Goal: Transaction & Acquisition: Book appointment/travel/reservation

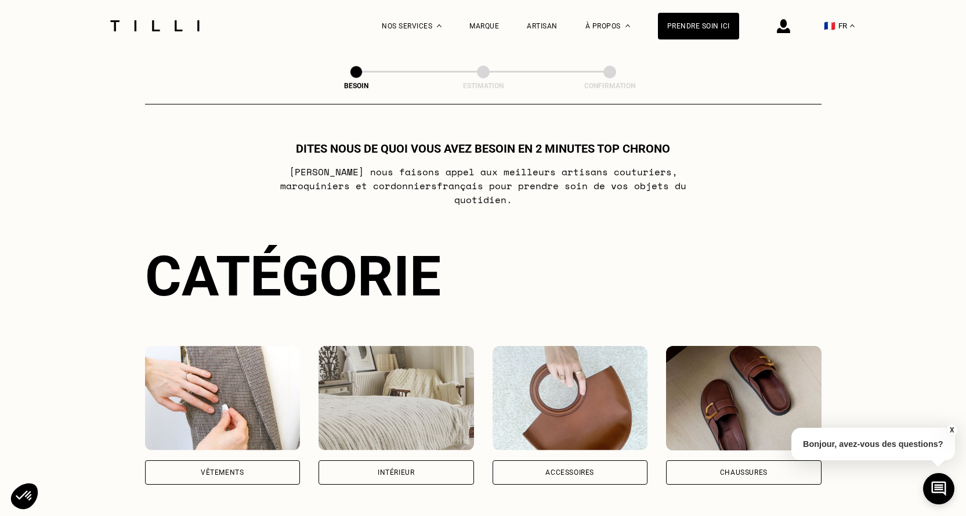
click at [384, 379] on img at bounding box center [395, 398] width 155 height 104
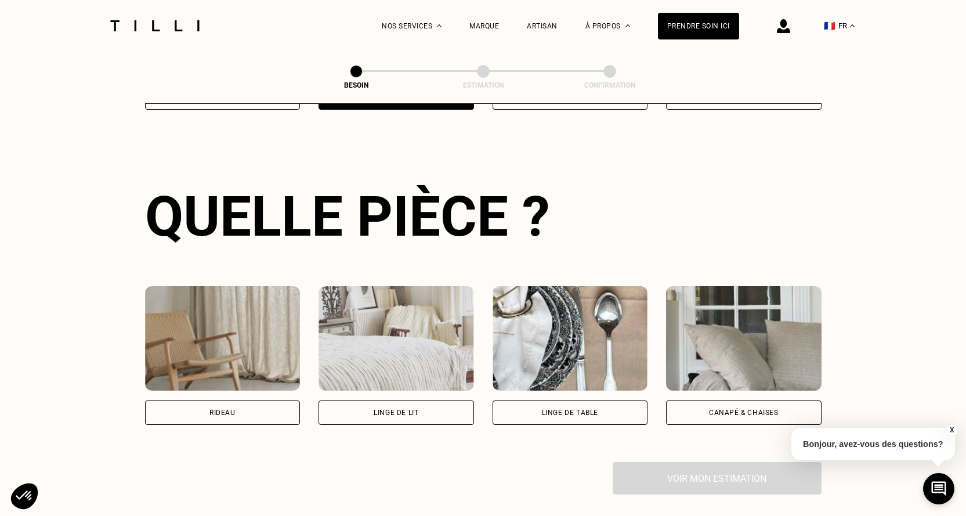
scroll to position [379, 0]
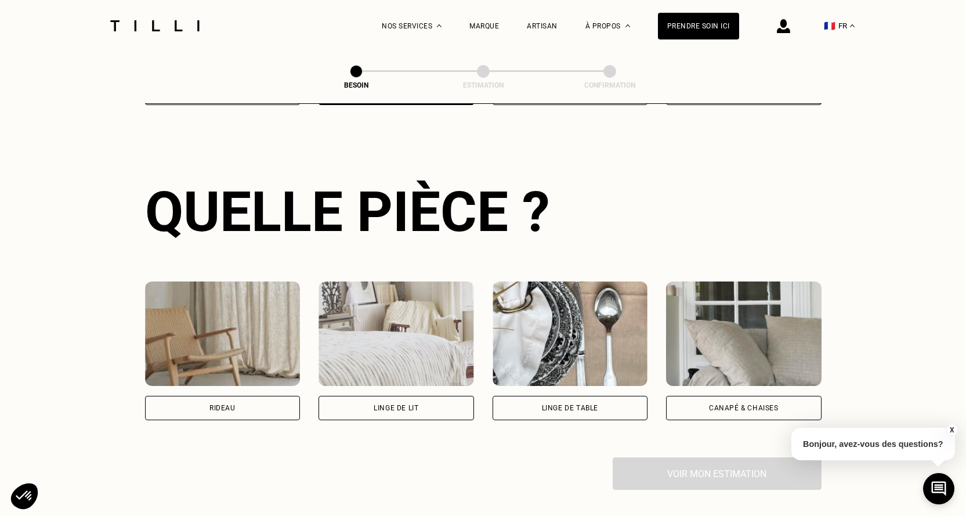
click at [220, 357] on img at bounding box center [222, 333] width 155 height 104
select select "FR"
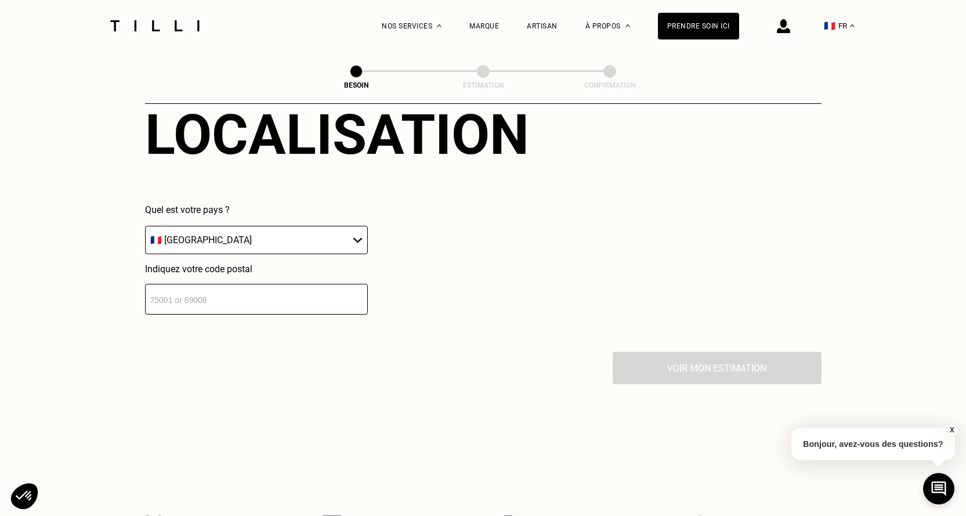
scroll to position [624, 0]
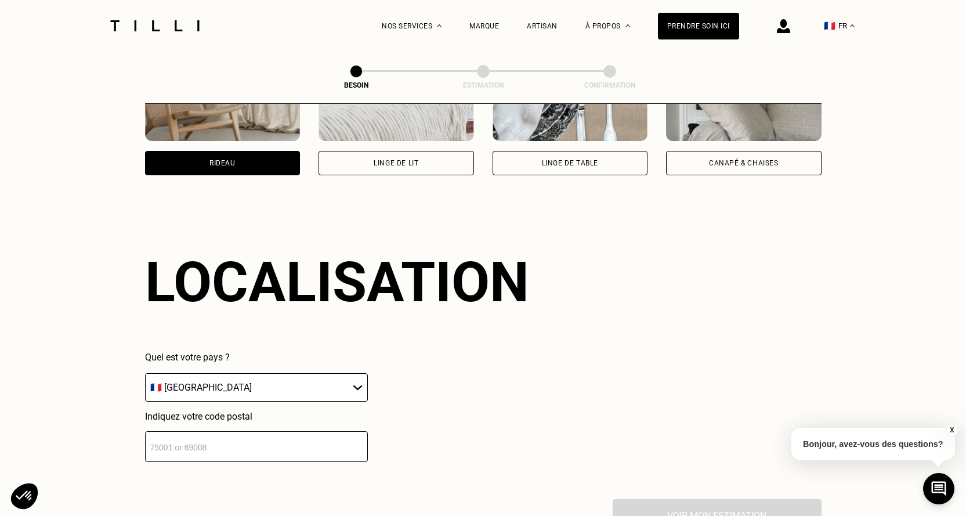
click at [183, 444] on input "number" at bounding box center [256, 446] width 223 height 31
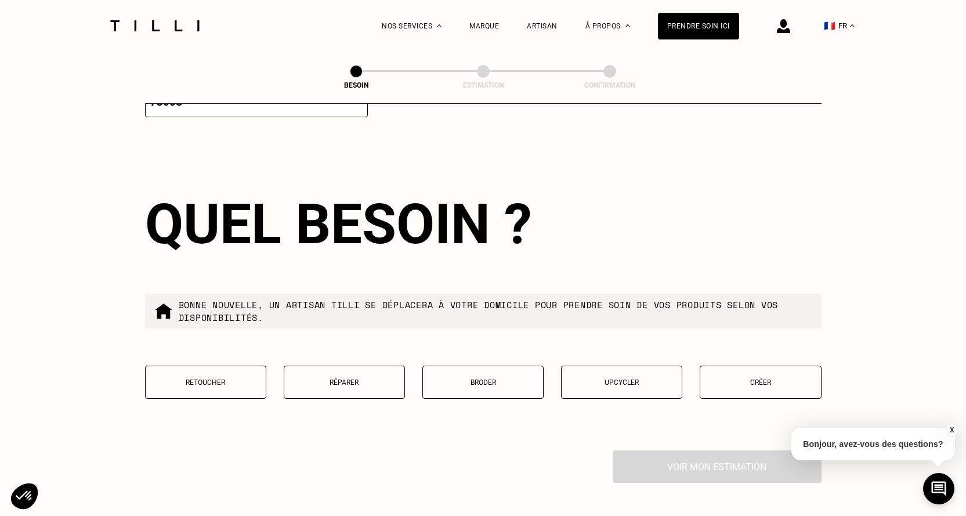
scroll to position [984, 0]
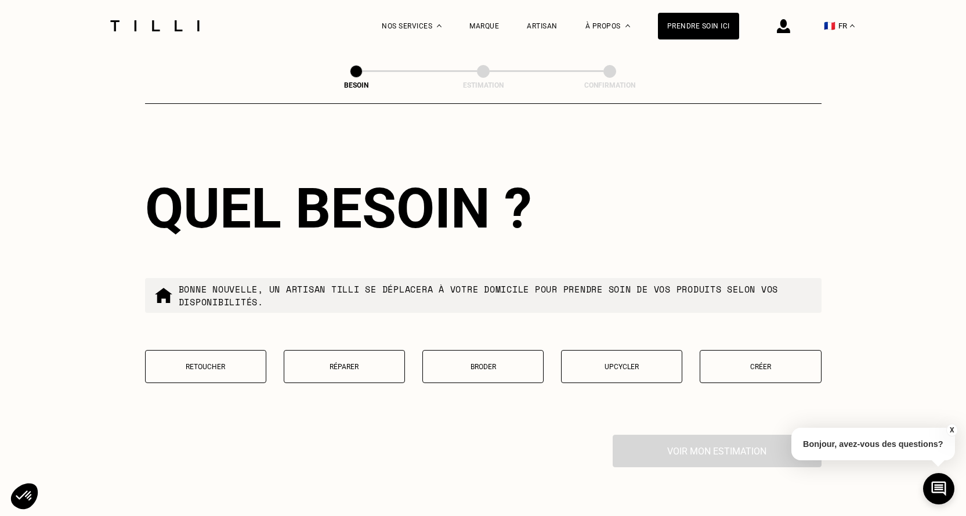
type input "75003"
click at [198, 363] on p "Retoucher" at bounding box center [205, 367] width 108 height 8
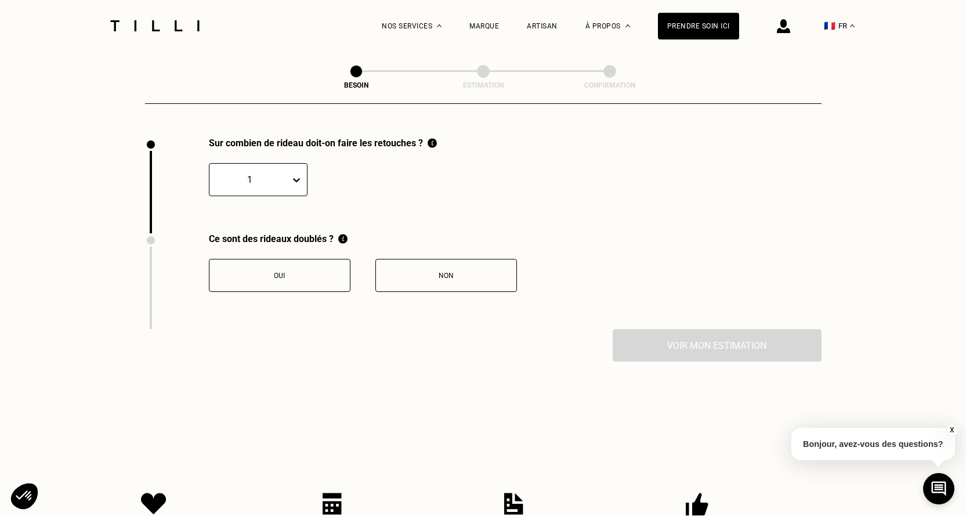
scroll to position [1282, 0]
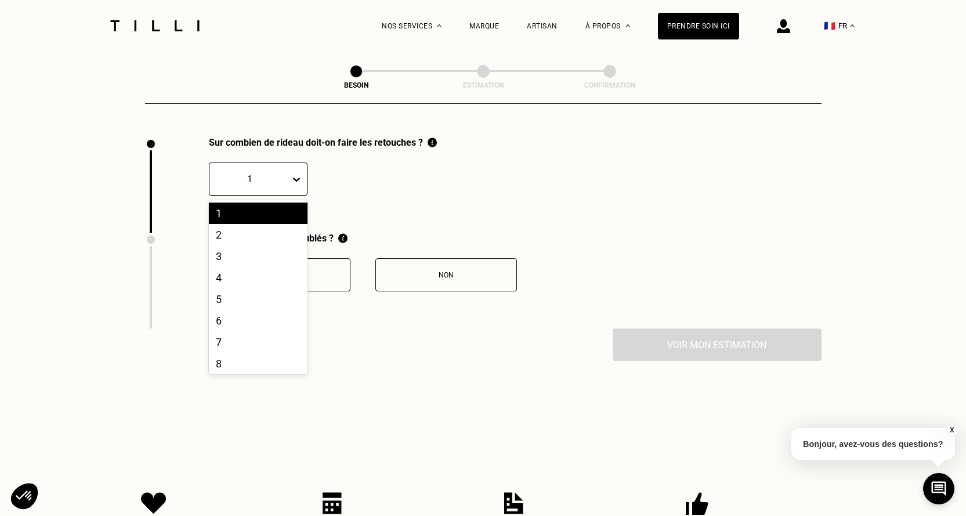
click at [281, 170] on div "1" at bounding box center [249, 179] width 81 height 18
click at [216, 251] on div "3" at bounding box center [258, 255] width 99 height 21
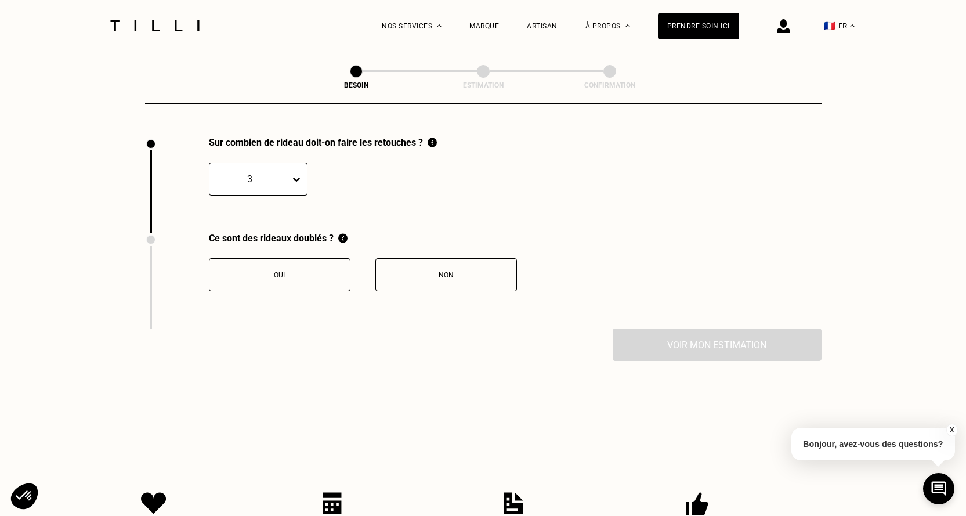
click at [238, 259] on button "Oui" at bounding box center [280, 274] width 142 height 33
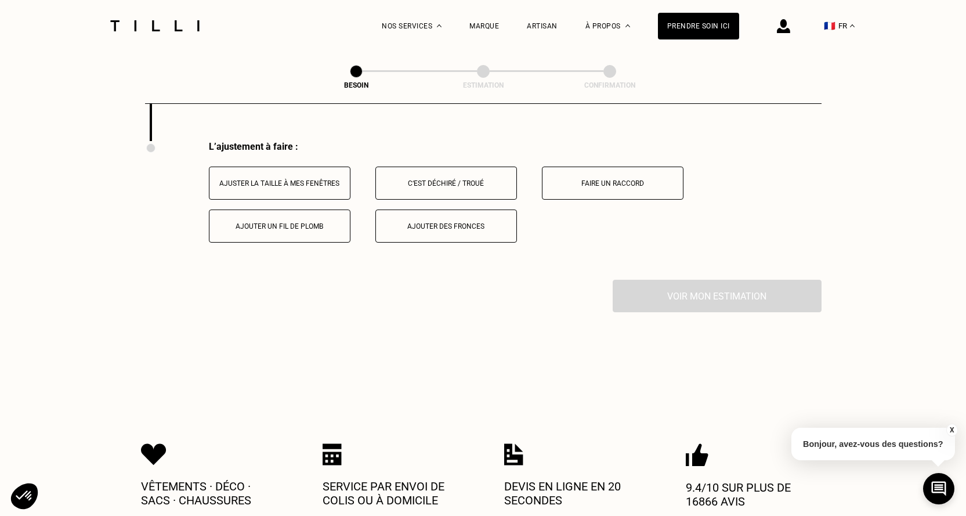
scroll to position [1473, 0]
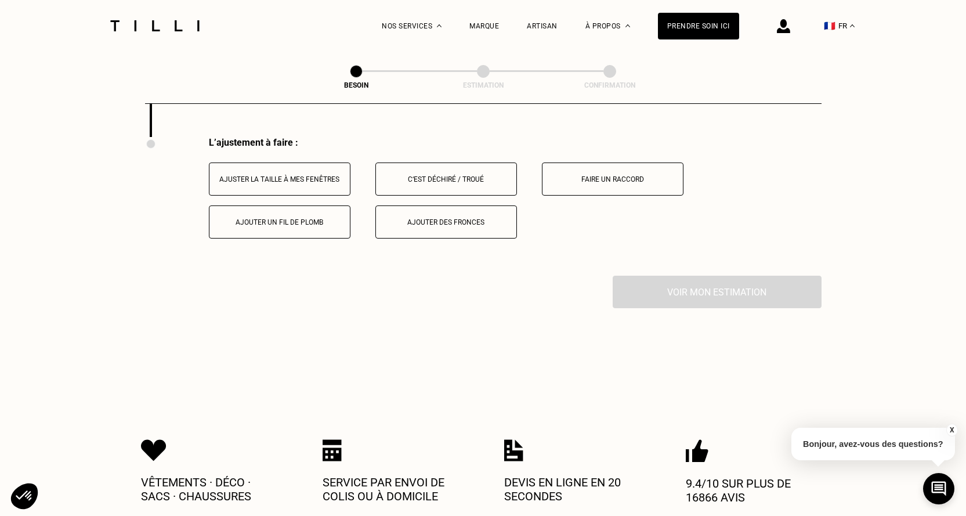
click at [272, 175] on div "Ajuster la taille à mes fenêtres" at bounding box center [279, 179] width 129 height 8
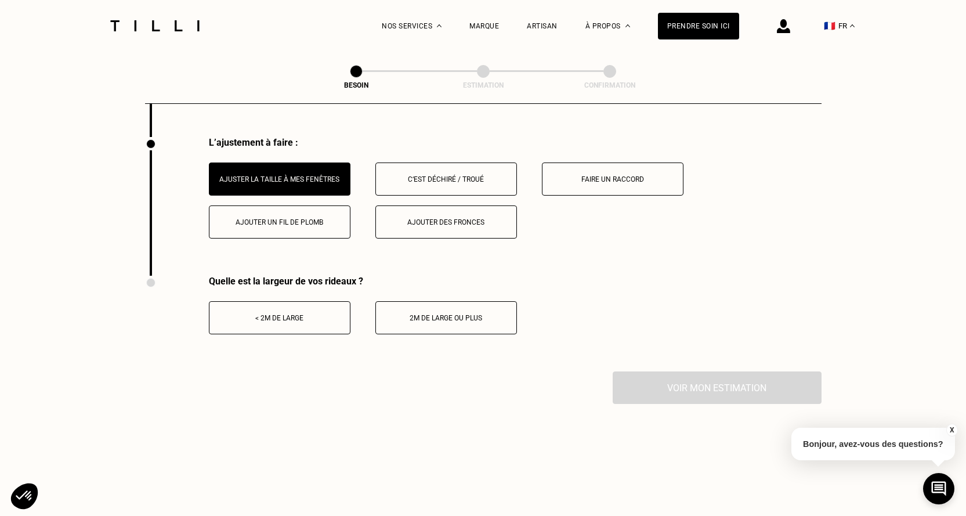
click at [293, 316] on button "< 2m de large" at bounding box center [280, 317] width 142 height 33
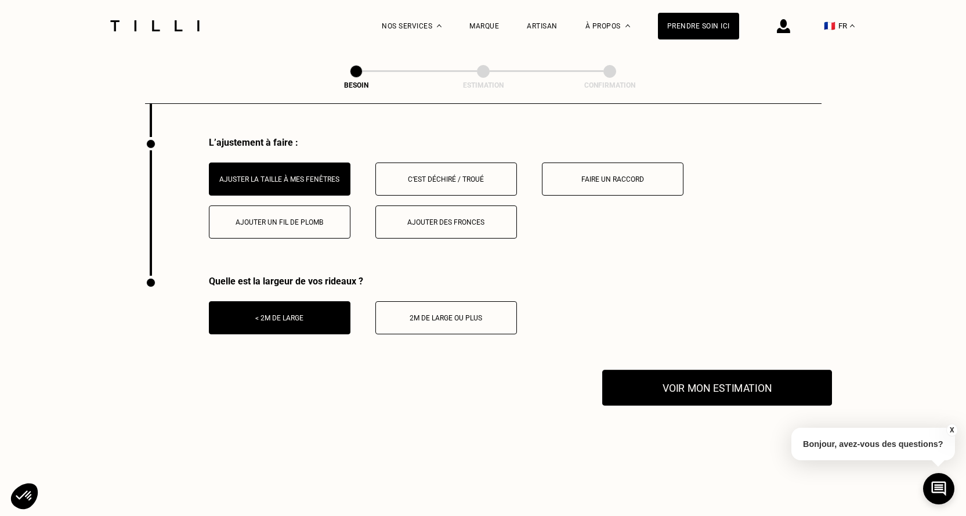
click at [695, 384] on button "Voir mon estimation" at bounding box center [717, 387] width 230 height 36
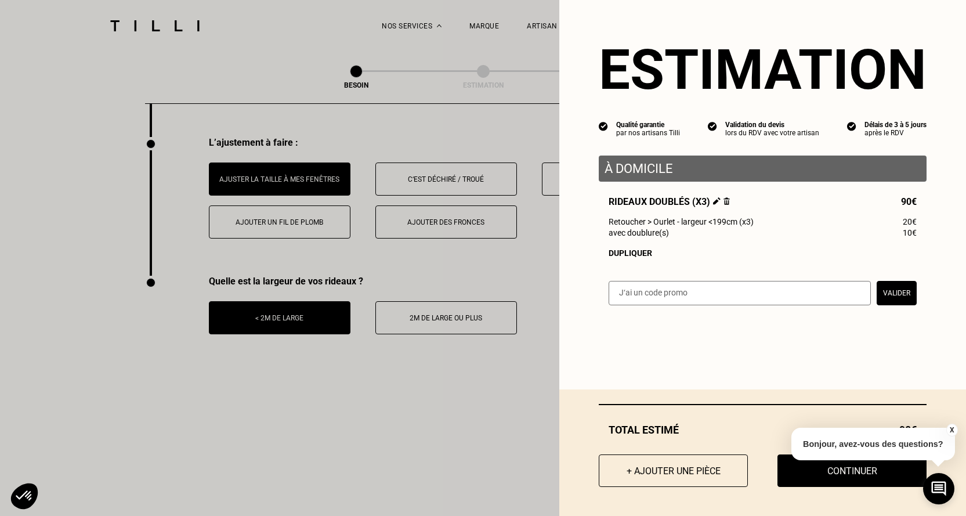
click at [944, 428] on p "Bonjour, avez-vous des questions?" at bounding box center [873, 443] width 164 height 32
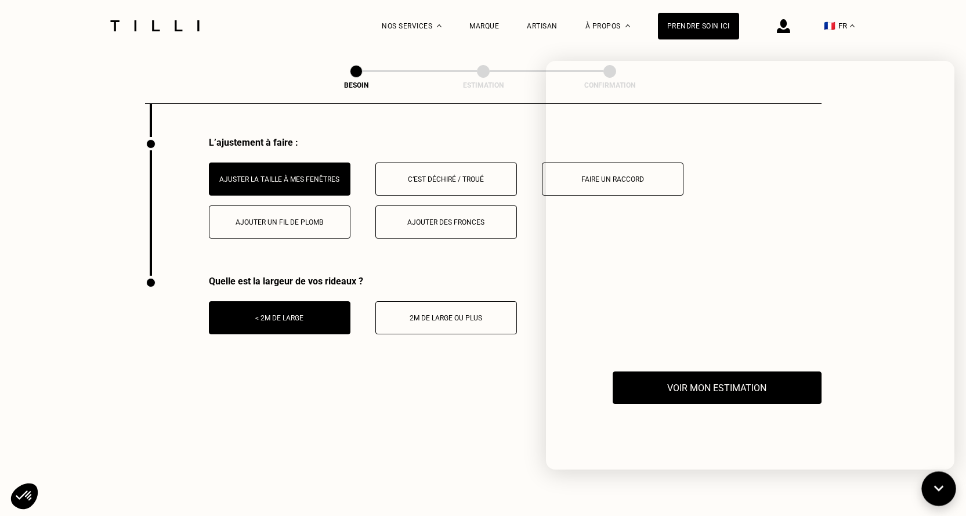
click at [937, 492] on icon at bounding box center [938, 488] width 19 height 31
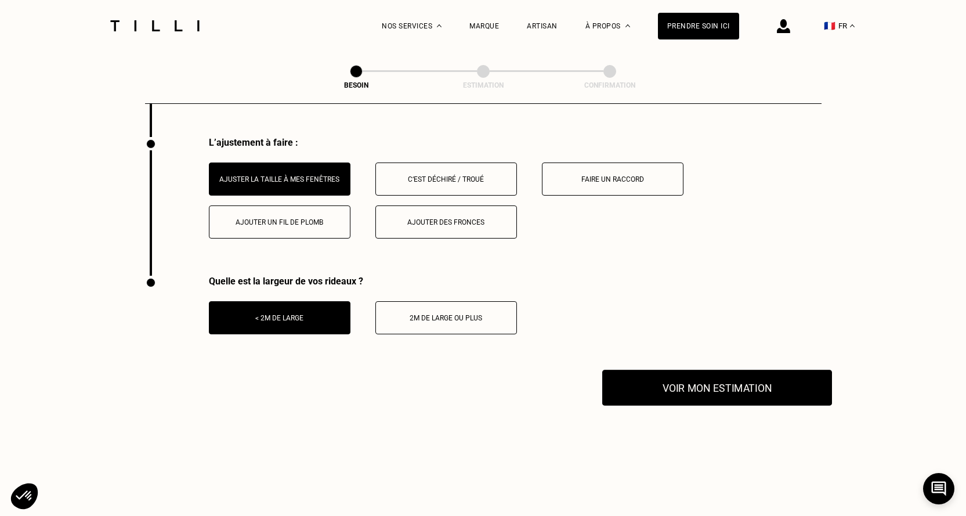
click at [663, 388] on button "Voir mon estimation" at bounding box center [717, 387] width 230 height 36
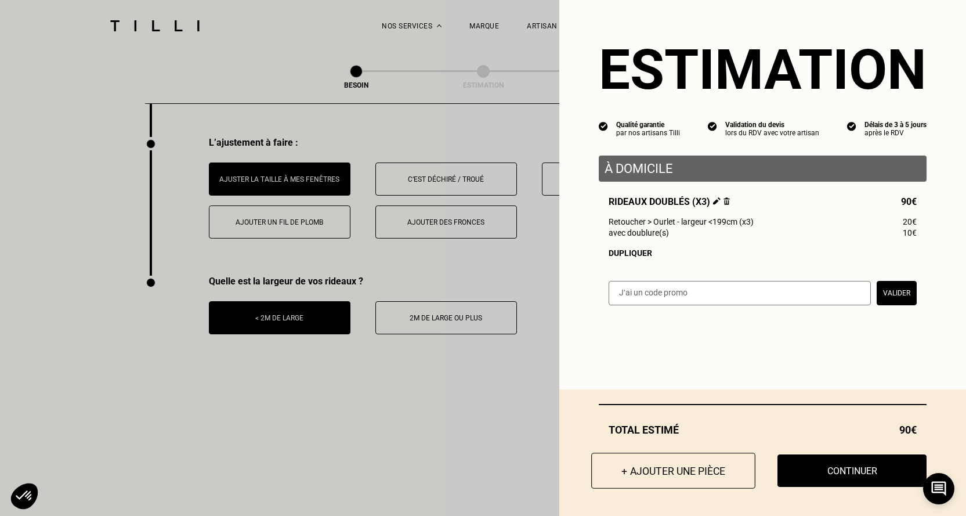
click at [670, 471] on button "+ Ajouter une pièce" at bounding box center [673, 470] width 164 height 36
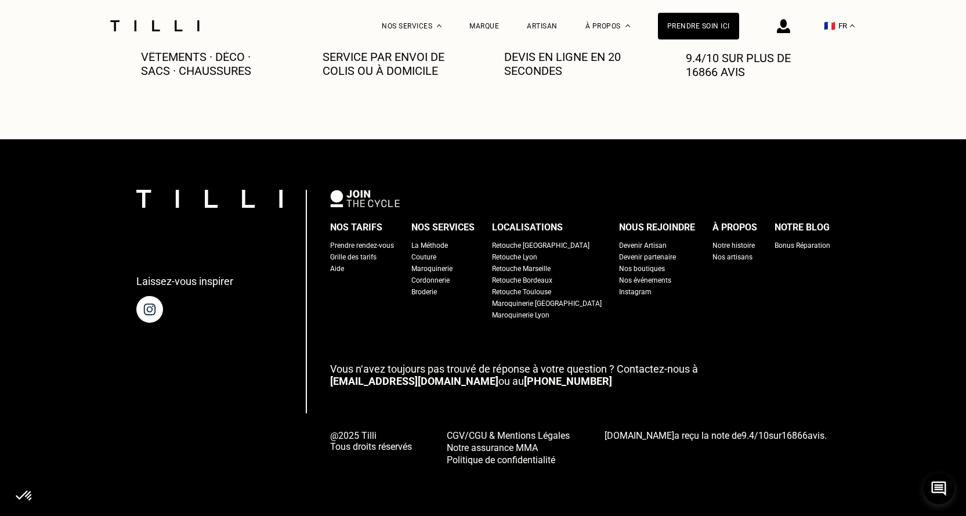
scroll to position [0, 0]
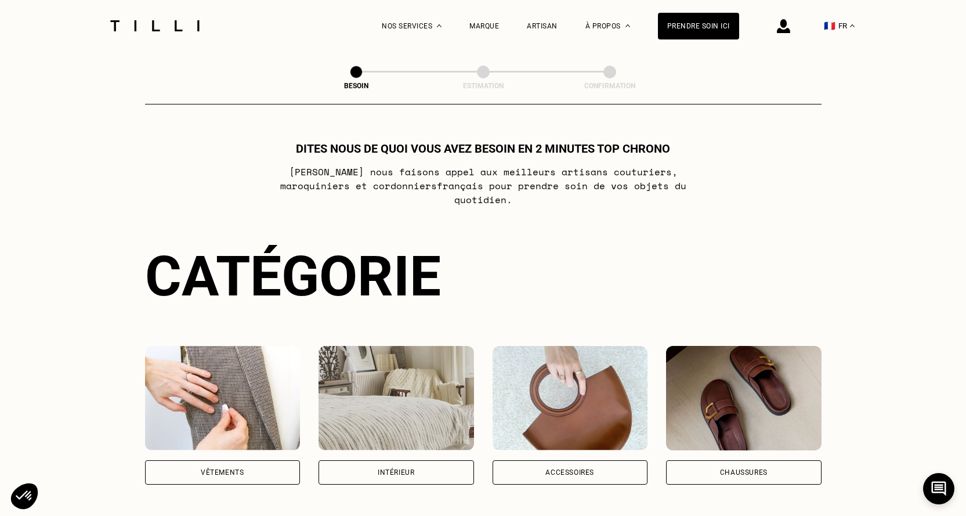
click at [428, 372] on img at bounding box center [395, 398] width 155 height 104
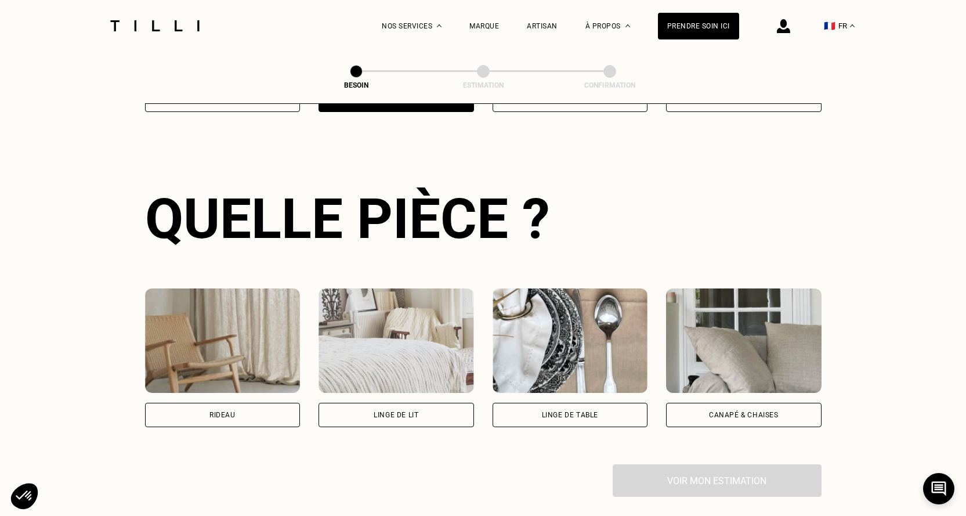
scroll to position [379, 0]
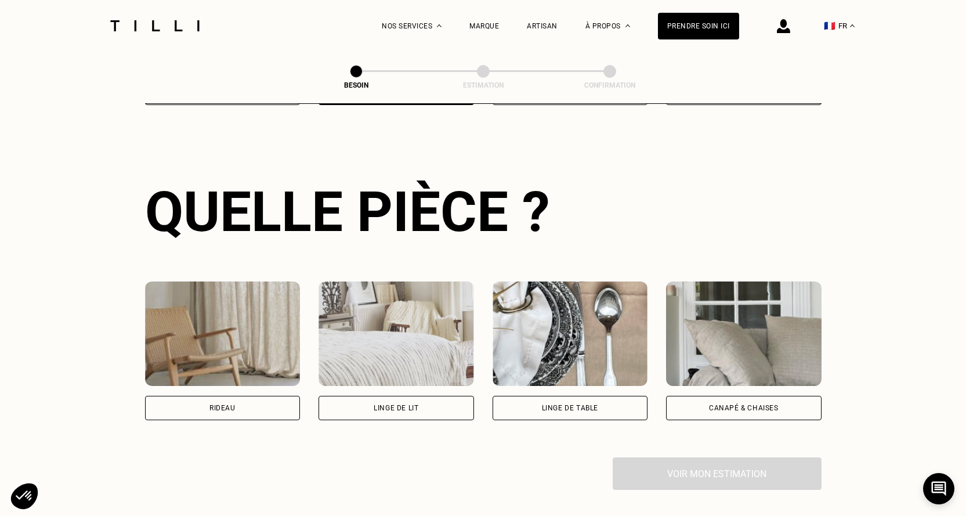
click at [270, 346] on img at bounding box center [222, 333] width 155 height 104
select select "FR"
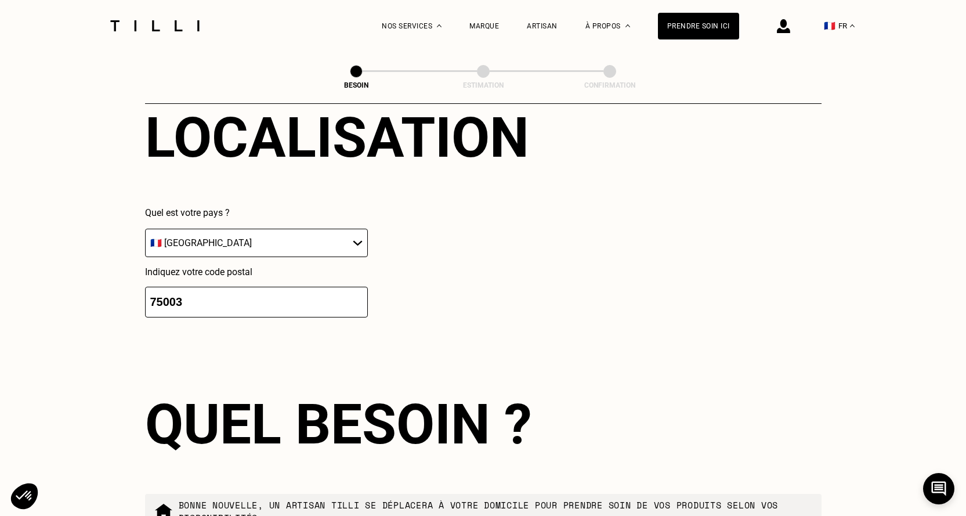
scroll to position [870, 0]
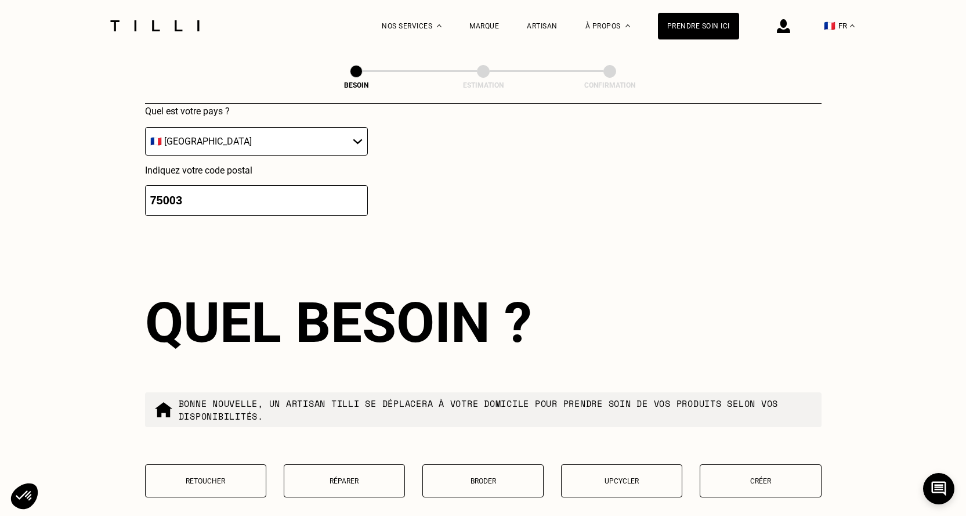
click at [235, 466] on button "Retoucher" at bounding box center [205, 480] width 121 height 33
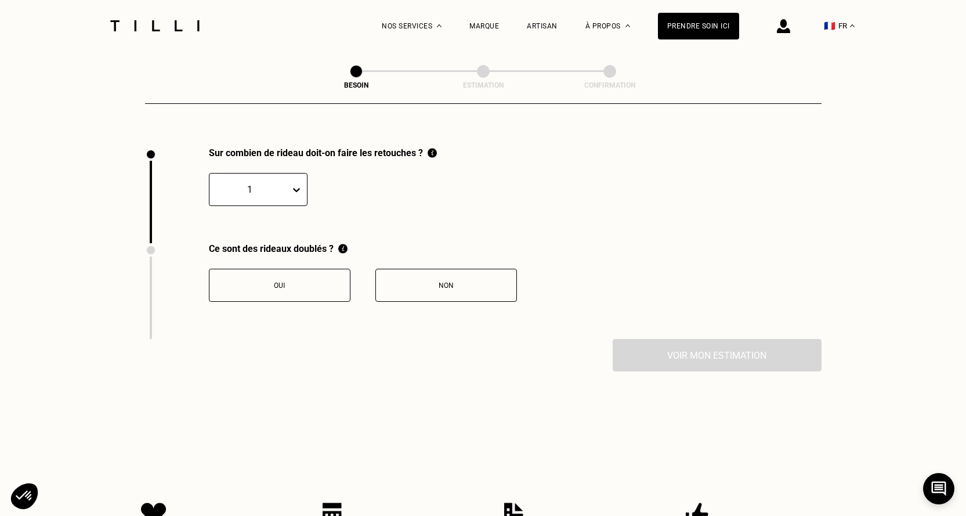
scroll to position [1282, 0]
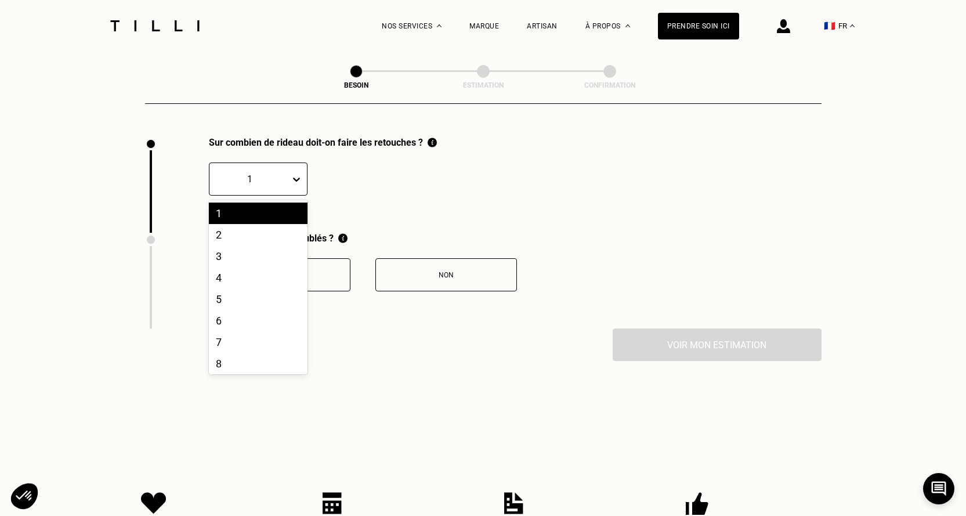
click at [295, 176] on icon at bounding box center [297, 179] width 12 height 12
click at [215, 247] on div "3" at bounding box center [258, 255] width 99 height 21
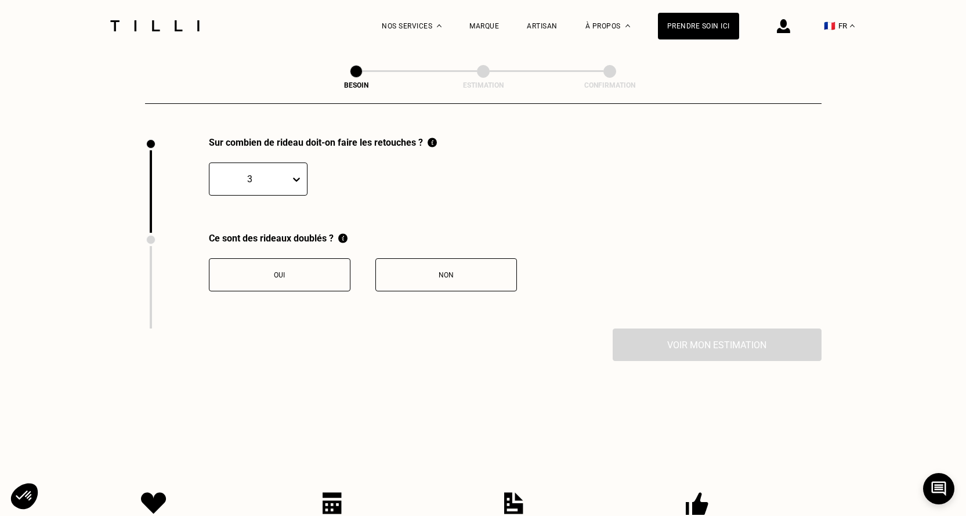
click at [253, 272] on button "Oui" at bounding box center [280, 274] width 142 height 33
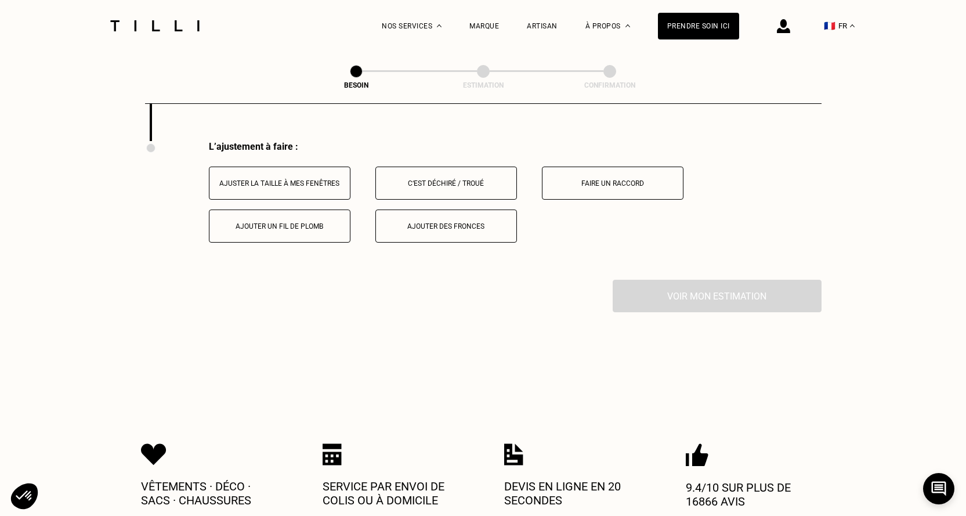
scroll to position [1473, 0]
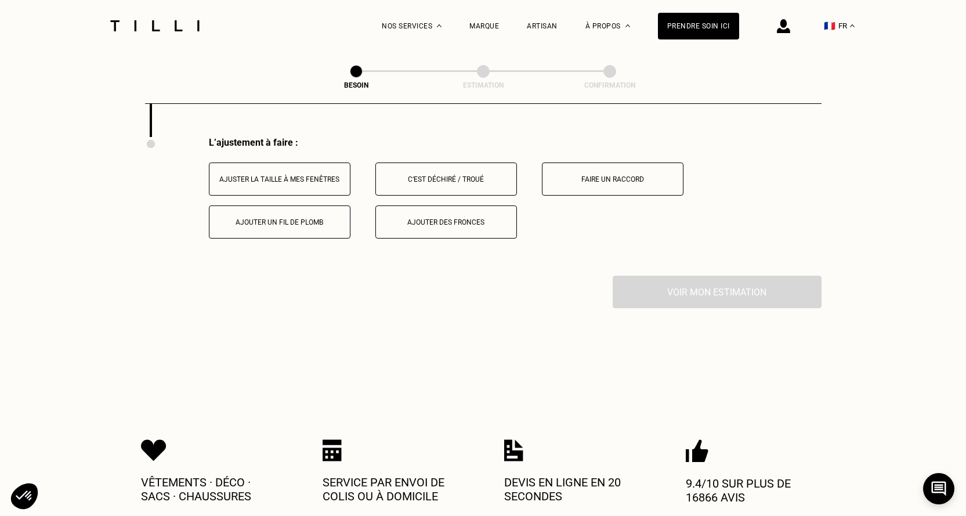
click at [321, 218] on div "Ajouter un fil de plomb" at bounding box center [279, 222] width 129 height 8
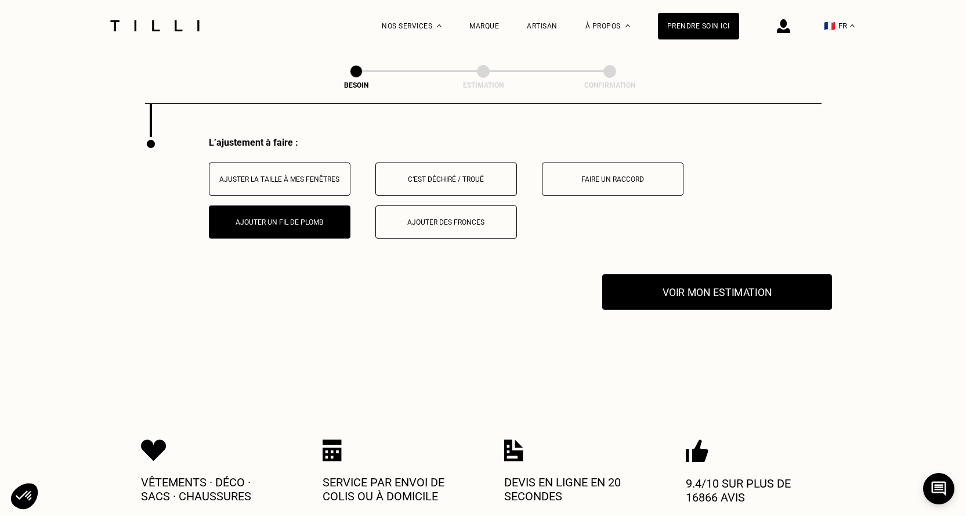
click at [700, 292] on button "Voir mon estimation" at bounding box center [717, 292] width 230 height 36
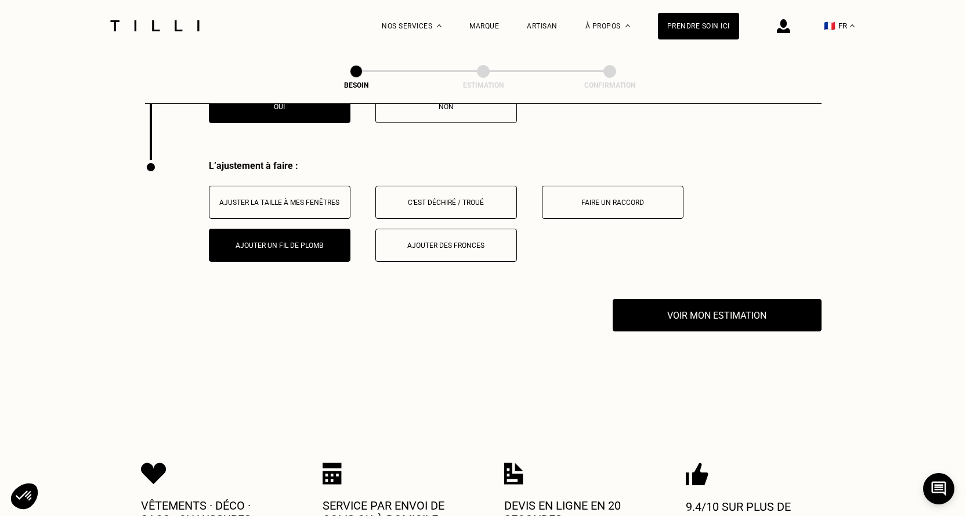
scroll to position [1682, 0]
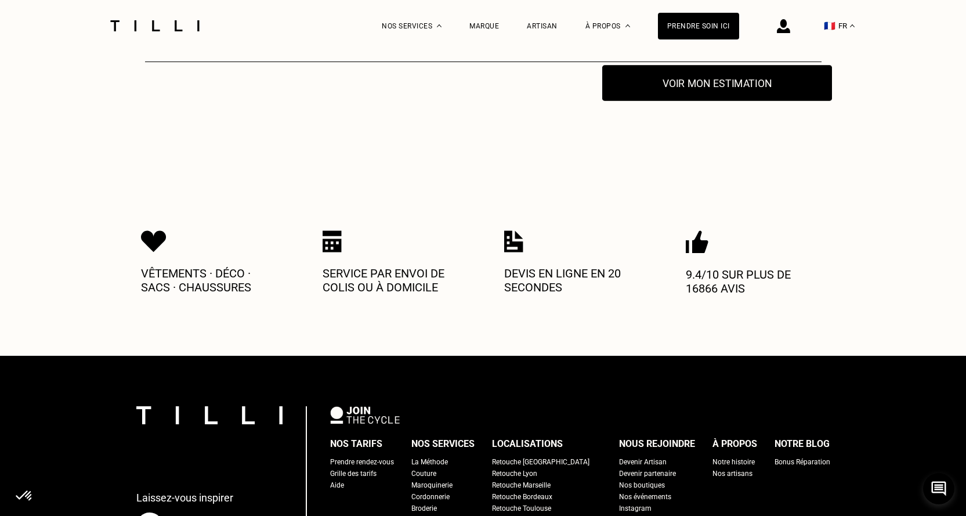
click at [687, 82] on button "Voir mon estimation" at bounding box center [717, 83] width 230 height 36
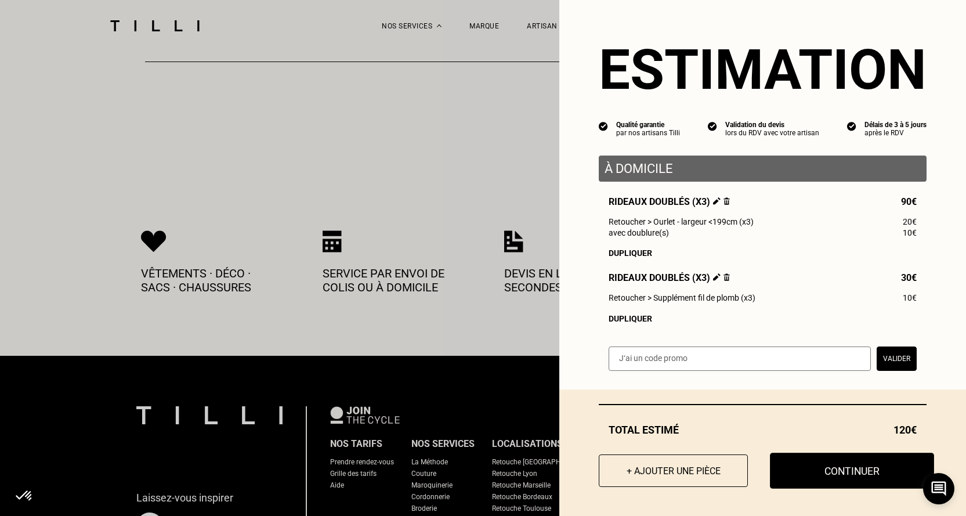
click at [831, 476] on button "Continuer" at bounding box center [852, 470] width 164 height 36
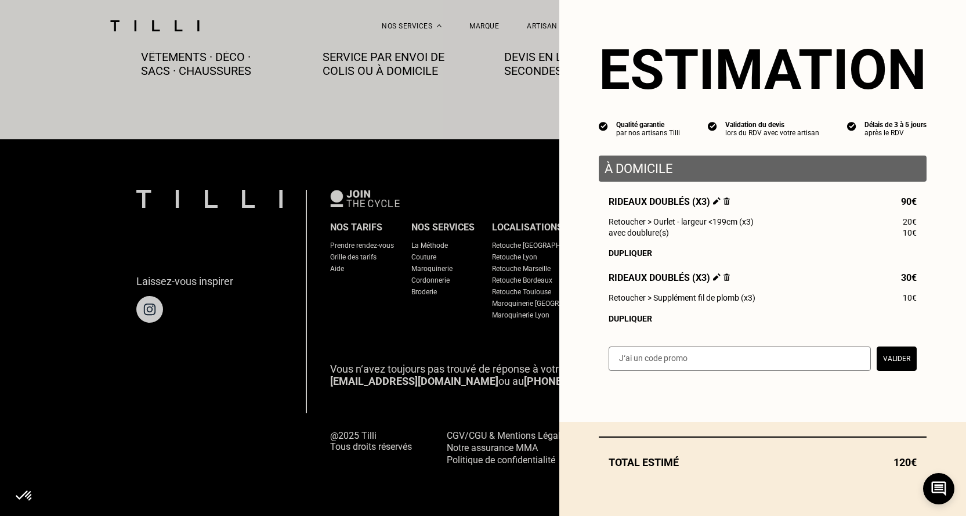
scroll to position [659, 0]
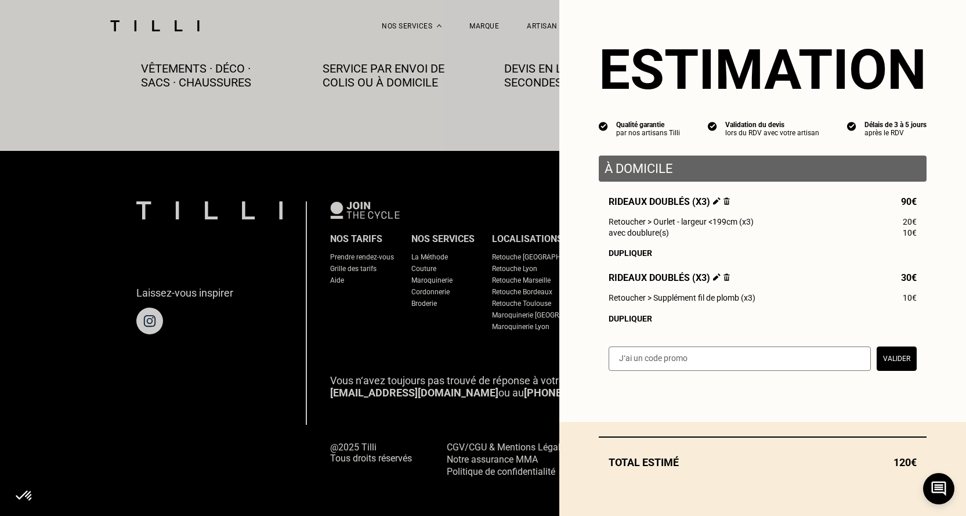
select select "FR"
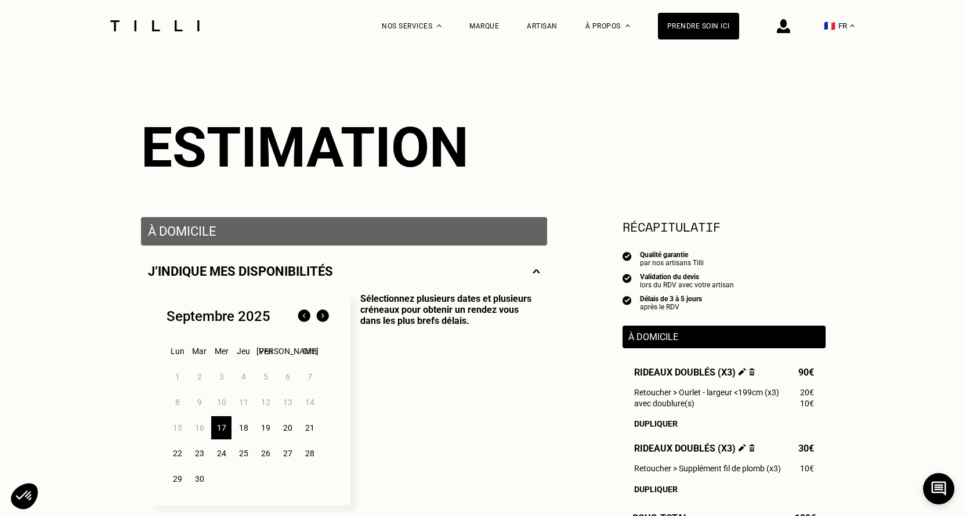
scroll to position [174, 0]
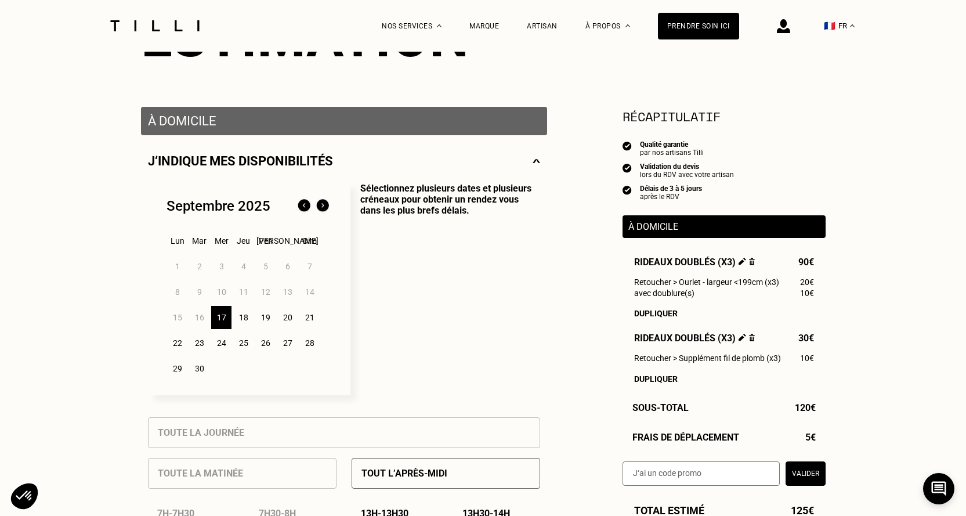
click at [175, 345] on div "22" at bounding box center [177, 342] width 20 height 23
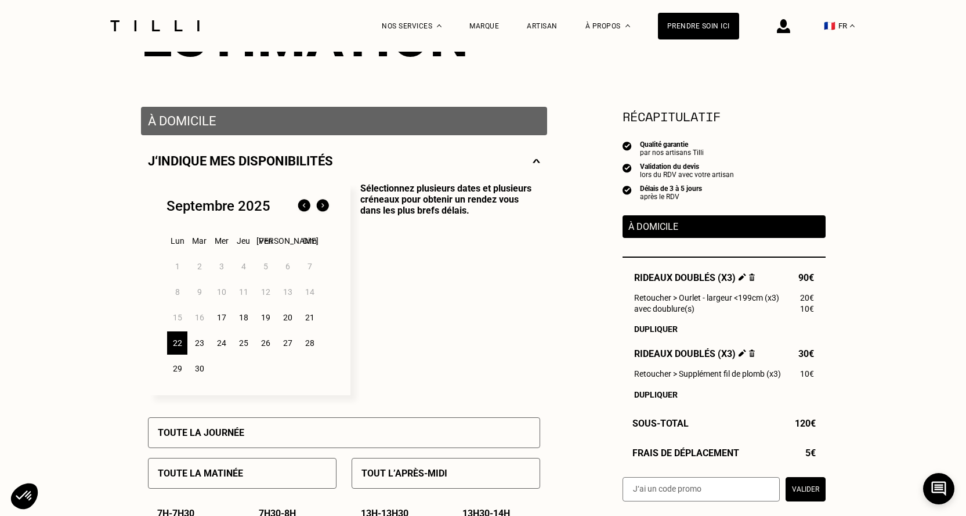
click at [262, 436] on div "Toute la journée" at bounding box center [344, 432] width 392 height 31
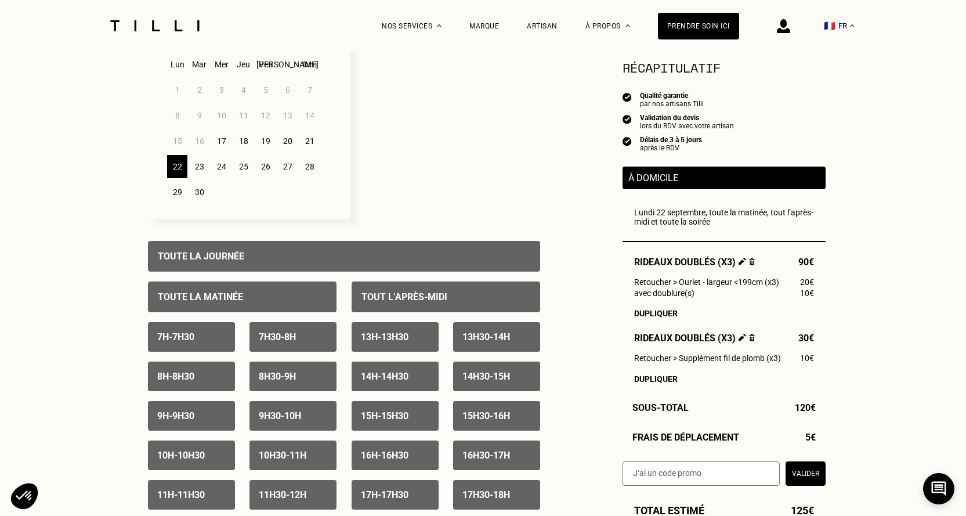
scroll to position [406, 0]
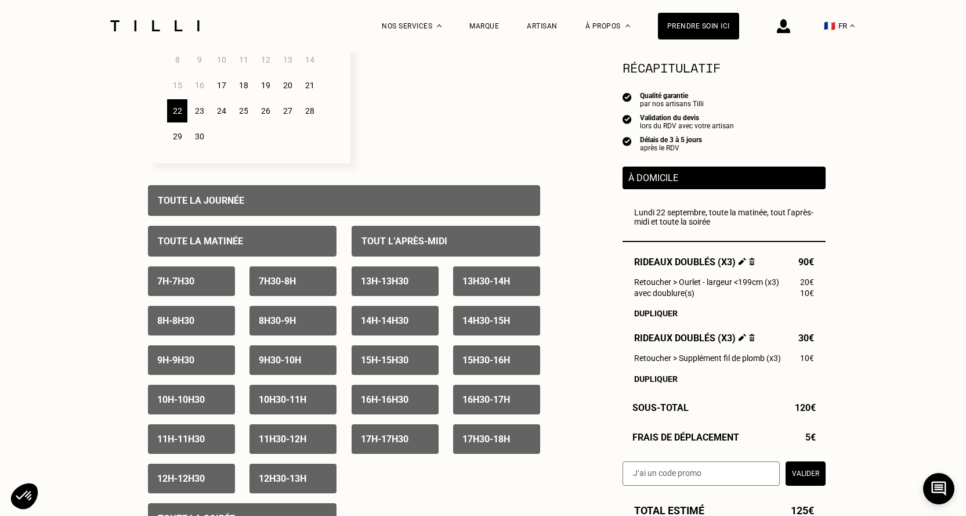
click at [245, 242] on div "Toute la matinée" at bounding box center [242, 241] width 189 height 31
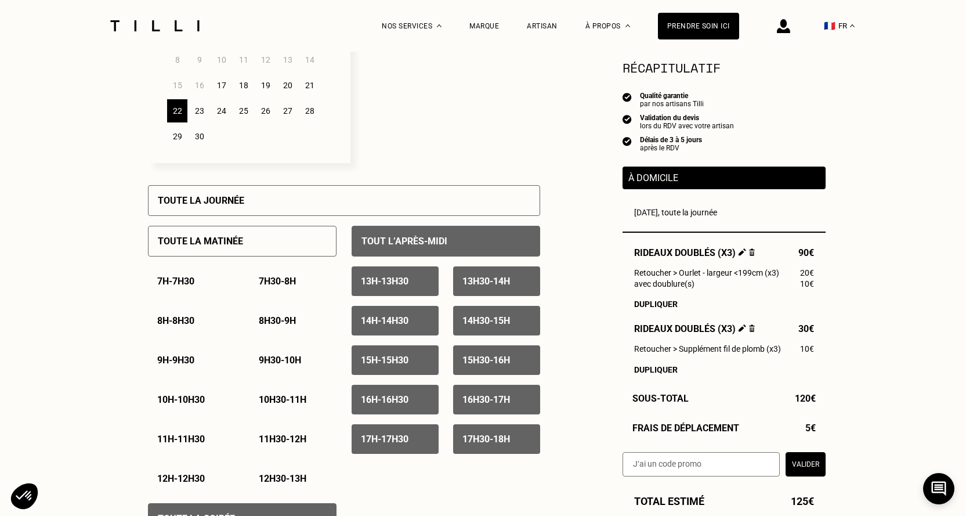
click at [412, 247] on p "Tout l’après-midi" at bounding box center [404, 240] width 86 height 11
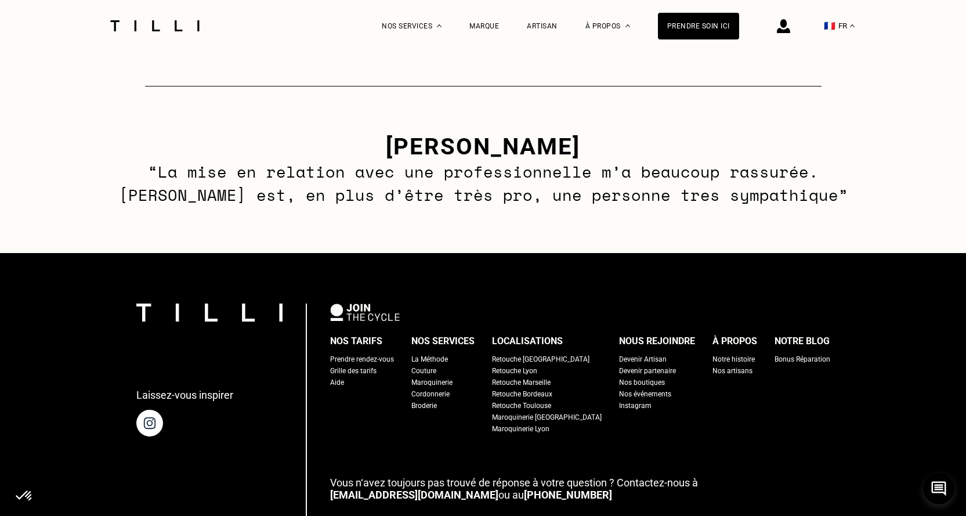
scroll to position [1682, 0]
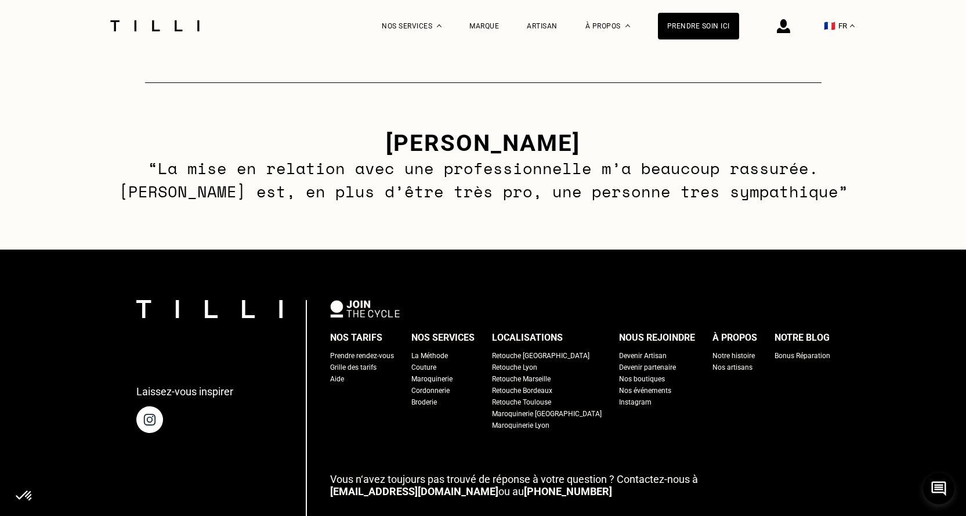
click at [375, 372] on div "Grille des tarifs" at bounding box center [353, 367] width 46 height 12
select select "FR"
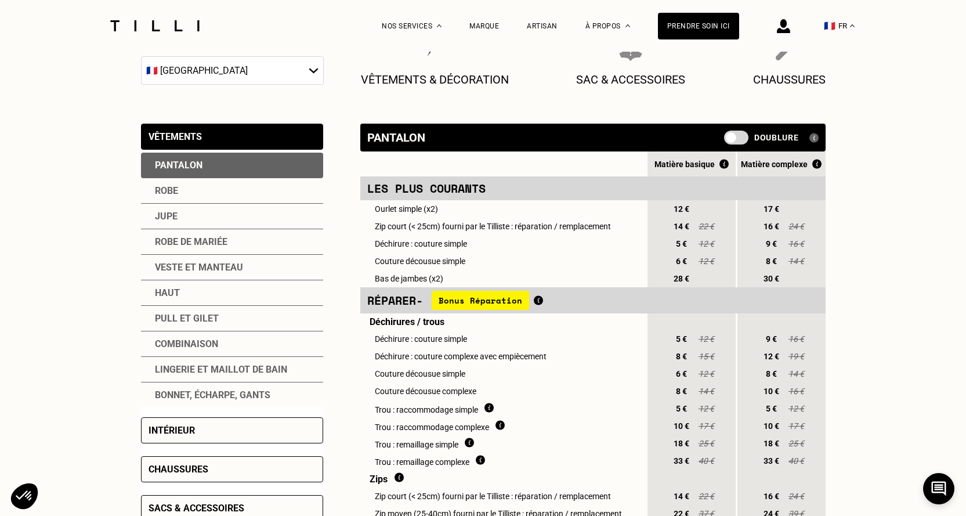
scroll to position [232, 0]
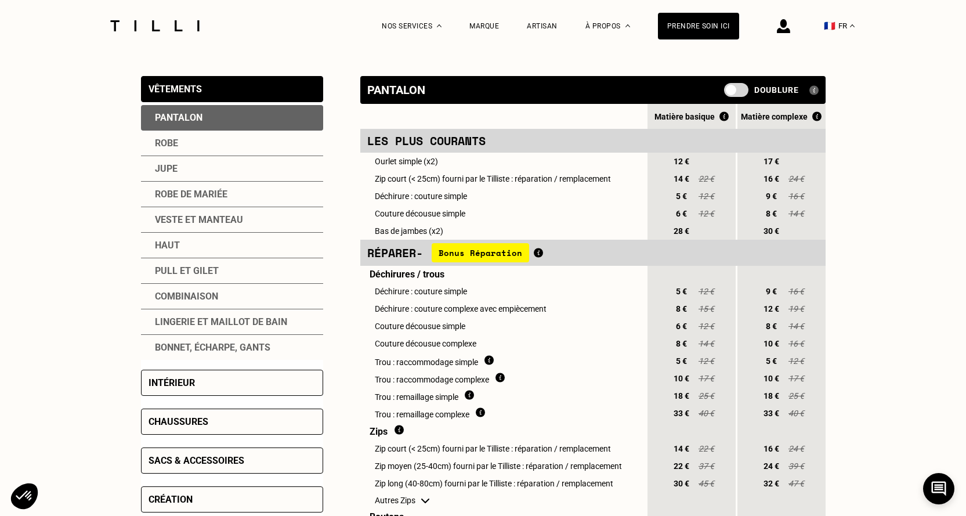
click at [185, 385] on div "Intérieur" at bounding box center [171, 382] width 46 height 11
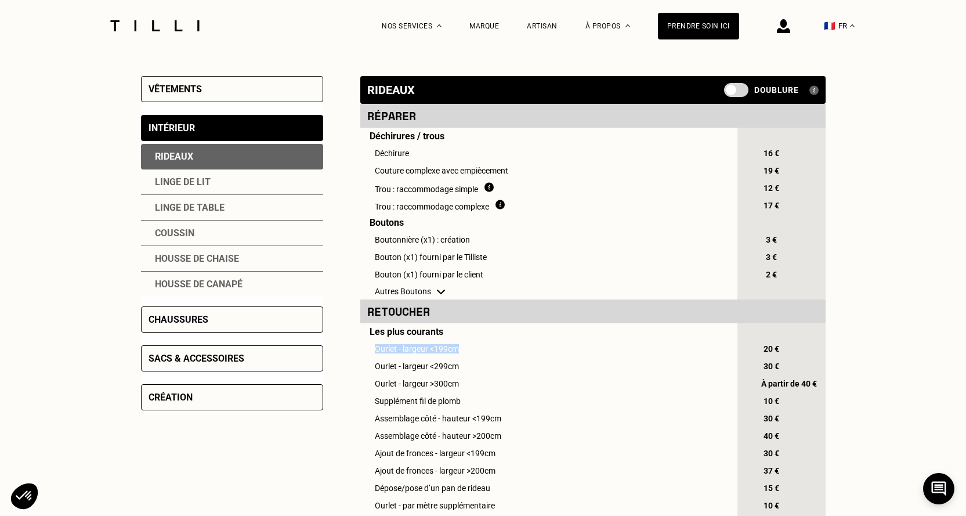
drag, startPoint x: 375, startPoint y: 357, endPoint x: 458, endPoint y: 359, distance: 82.4
click at [458, 357] on td "Ourlet - largeur <199cm" at bounding box center [547, 348] width 375 height 17
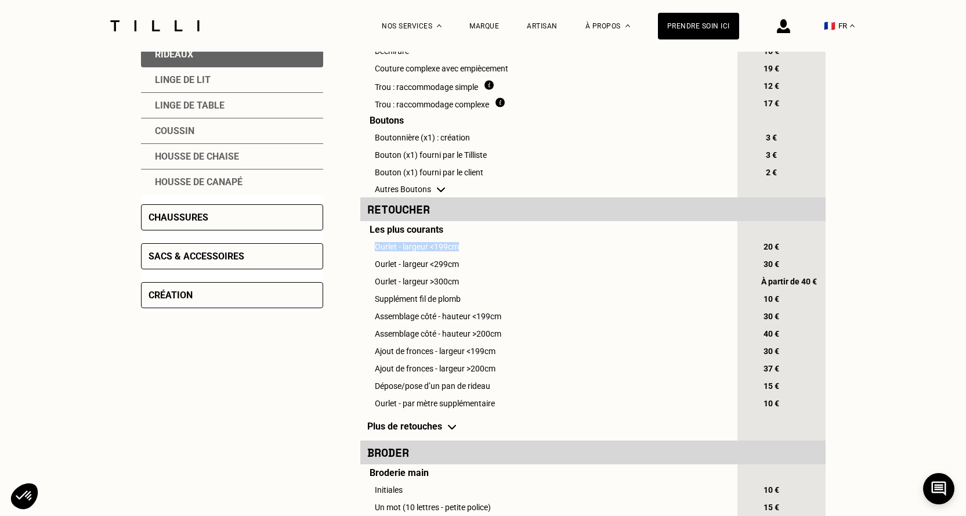
scroll to position [174, 0]
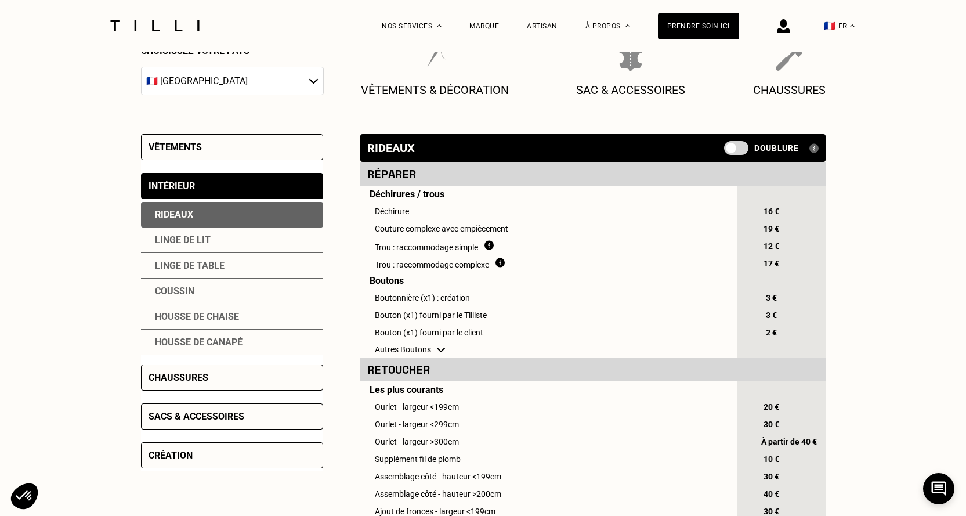
click at [182, 377] on div "Chaussures" at bounding box center [178, 377] width 60 height 11
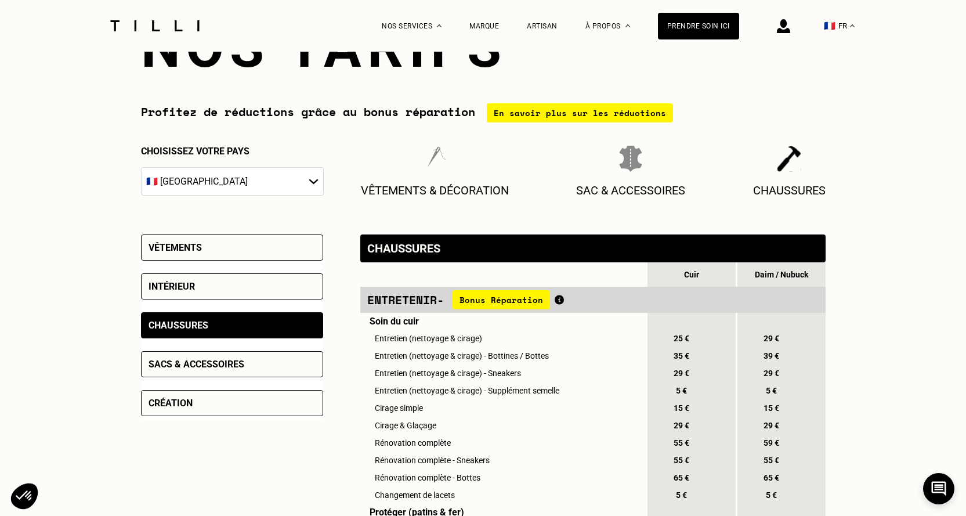
scroll to position [0, 0]
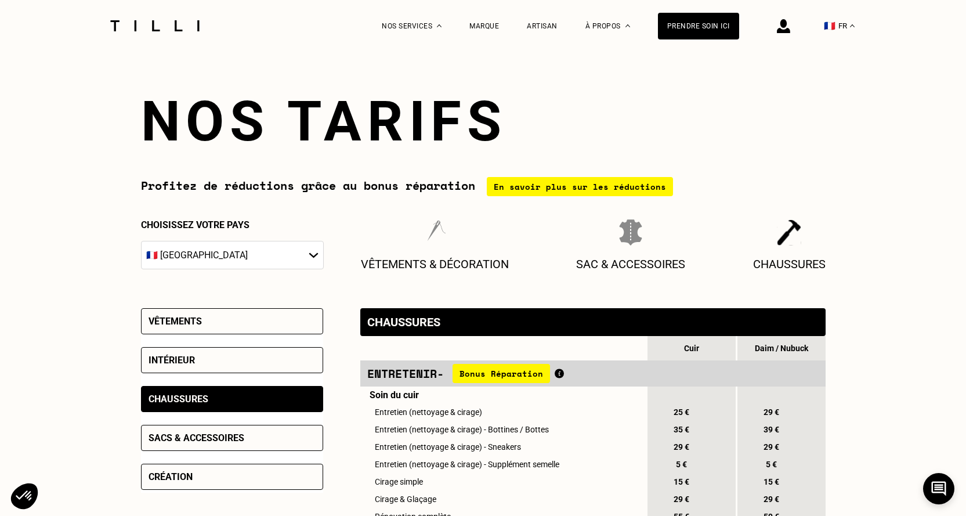
click at [230, 426] on div "Vêtements Intérieur Chaussures Sacs & accessoires Création" at bounding box center [232, 400] width 182 height 184
click at [227, 436] on div "Sacs & accessoires" at bounding box center [196, 437] width 96 height 11
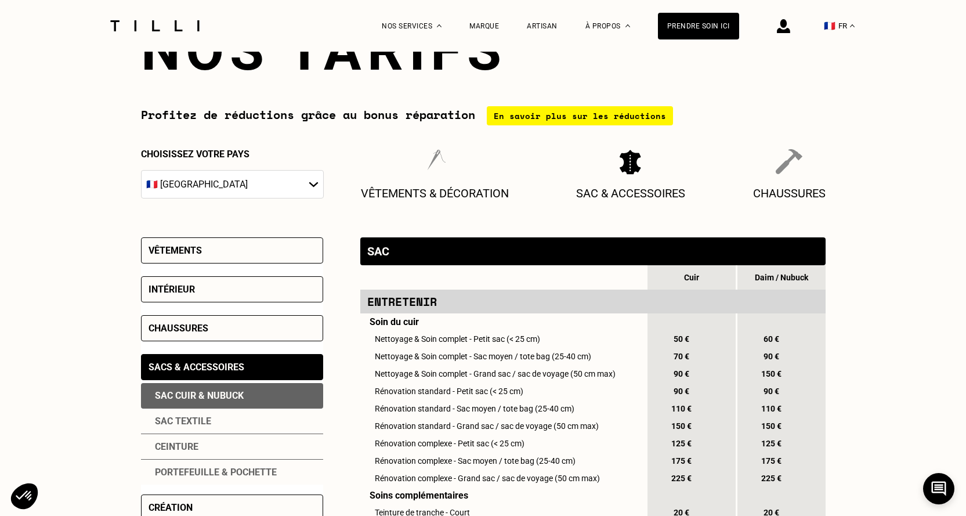
scroll to position [174, 0]
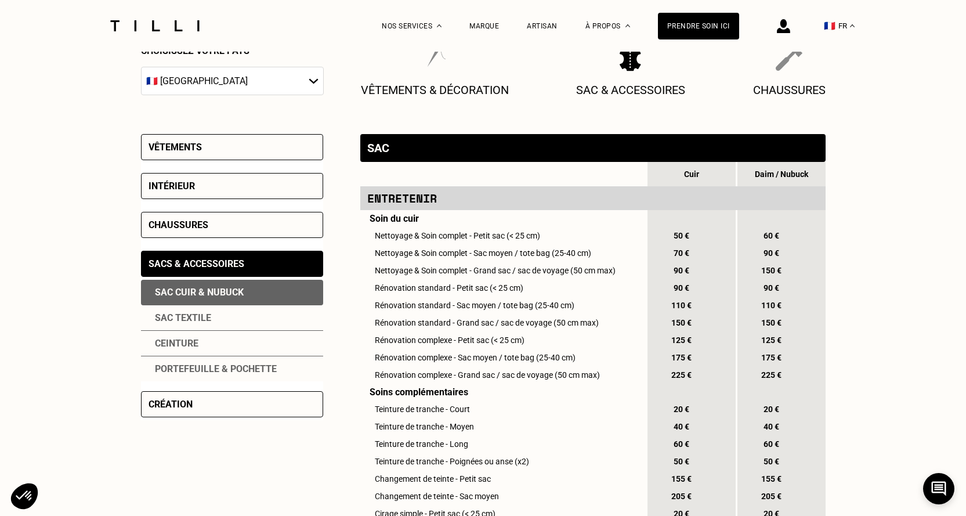
click at [240, 400] on div "Création" at bounding box center [232, 404] width 182 height 26
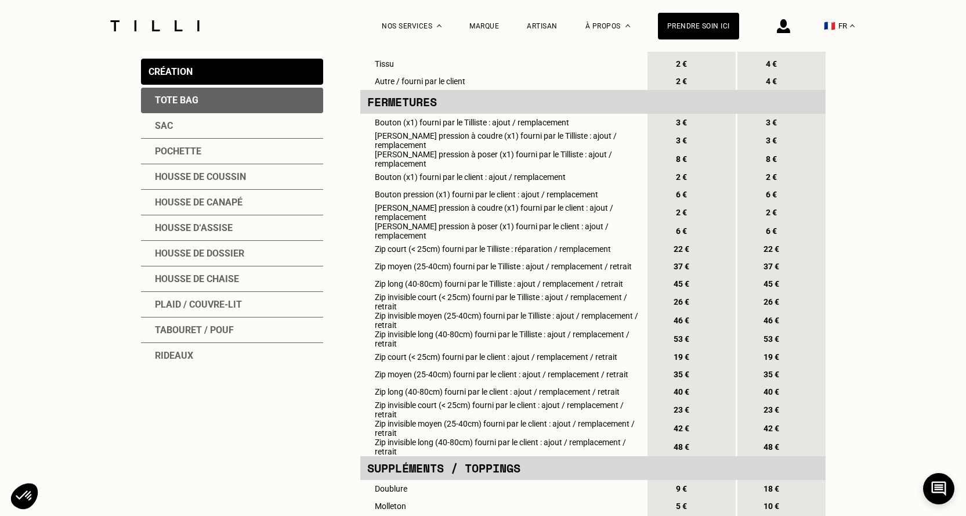
scroll to position [406, 0]
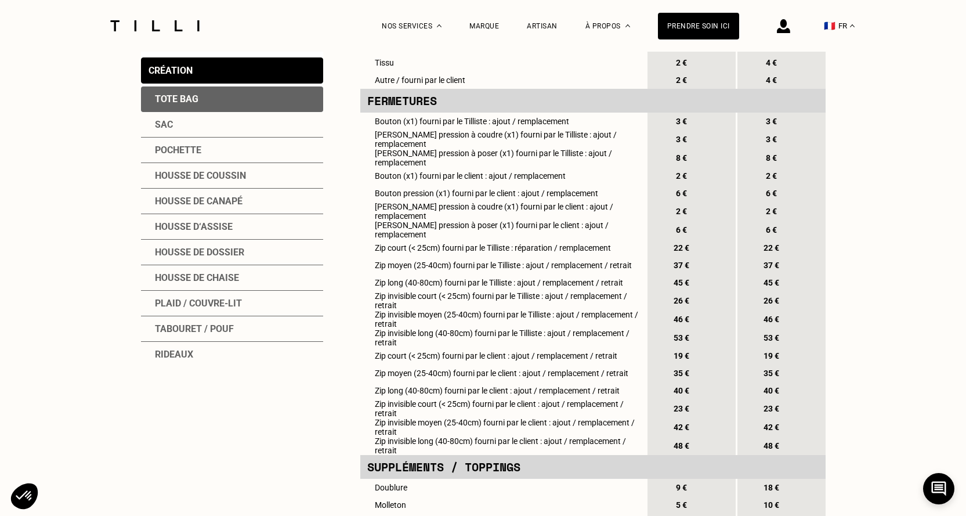
click at [220, 172] on div "Housse de coussin" at bounding box center [232, 176] width 182 height 26
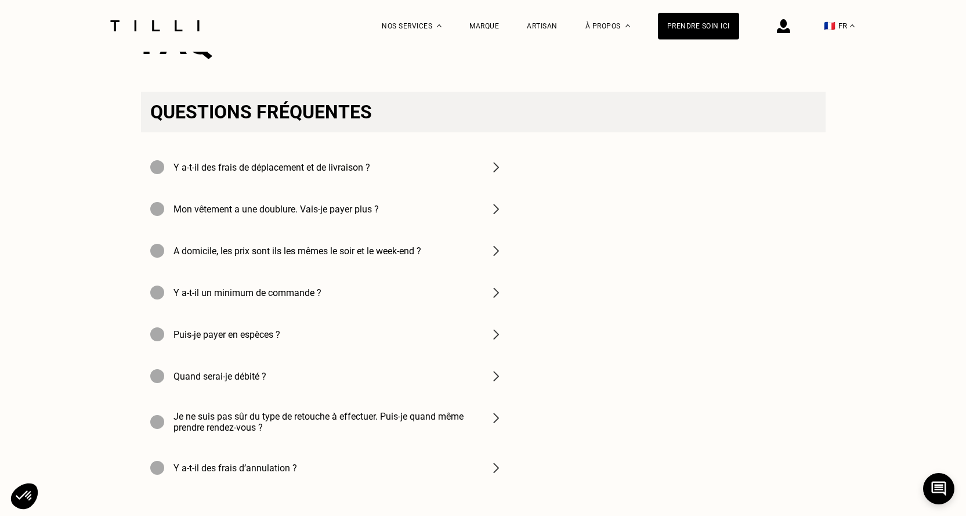
scroll to position [1914, 0]
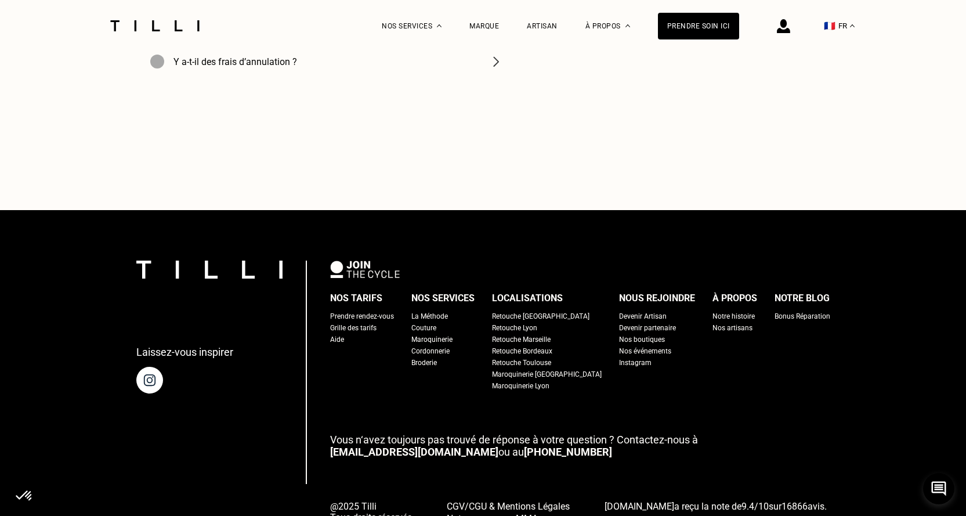
click at [442, 357] on div "Cordonnerie" at bounding box center [430, 351] width 38 height 12
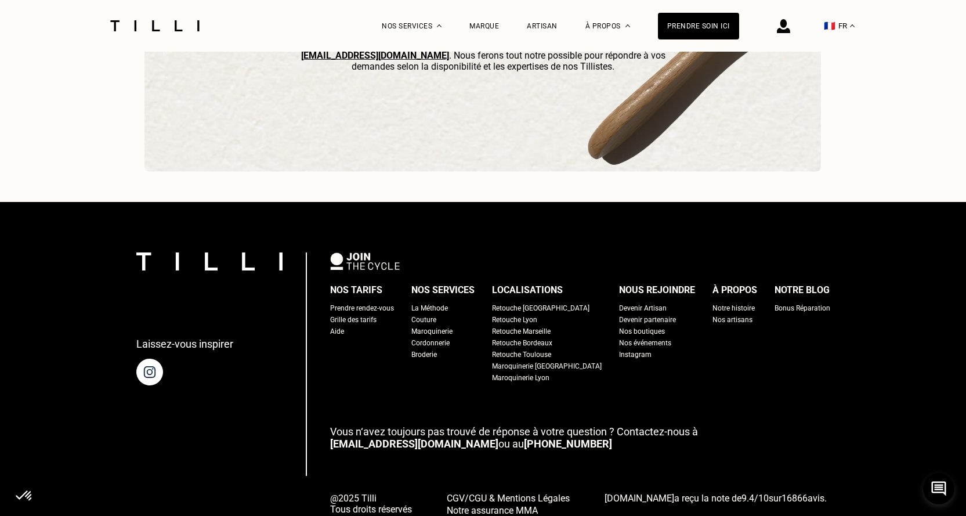
scroll to position [3454, 0]
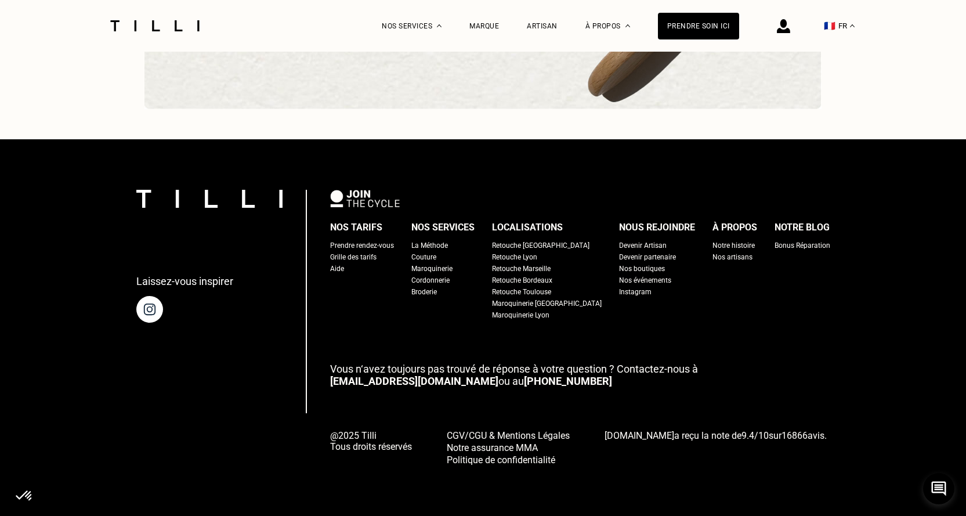
click at [519, 245] on div "Retouche [GEOGRAPHIC_DATA]" at bounding box center [540, 246] width 97 height 12
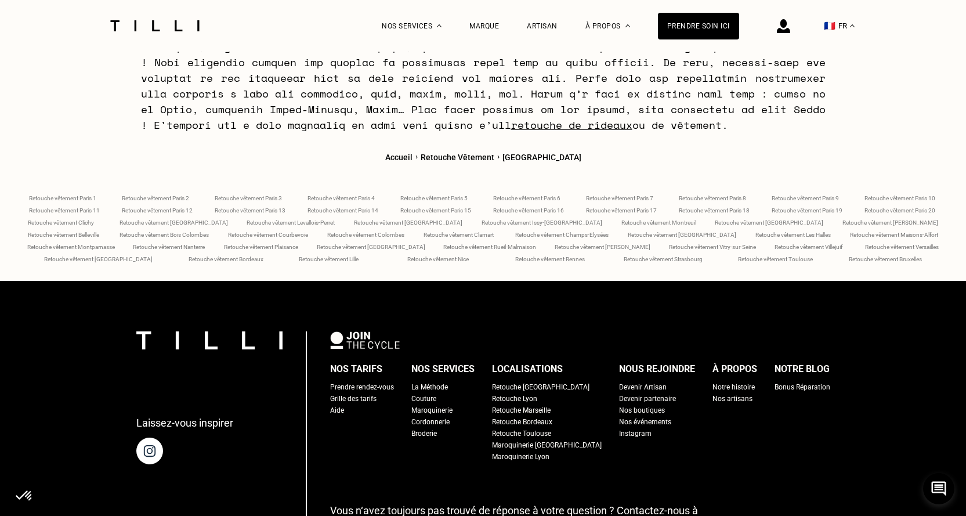
scroll to position [4884, 0]
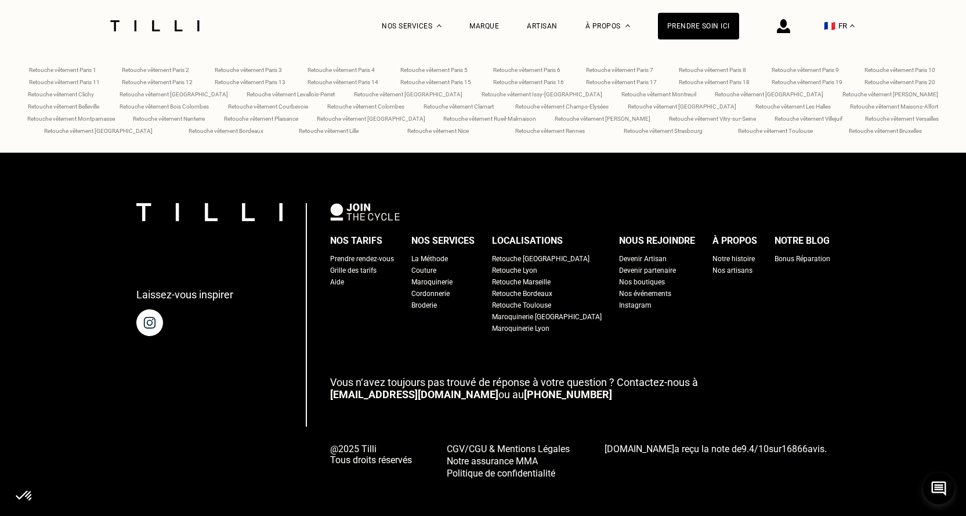
click at [436, 264] on div "Couture" at bounding box center [423, 270] width 25 height 12
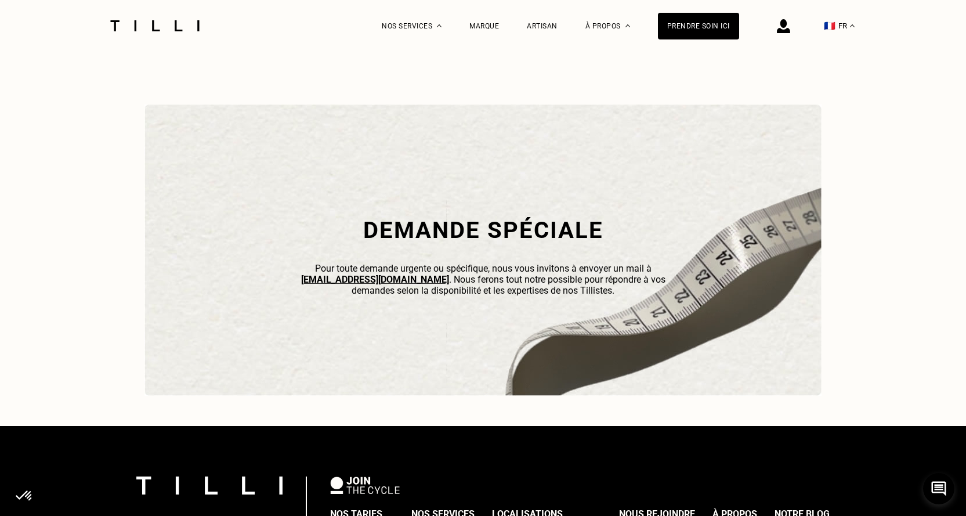
scroll to position [3663, 0]
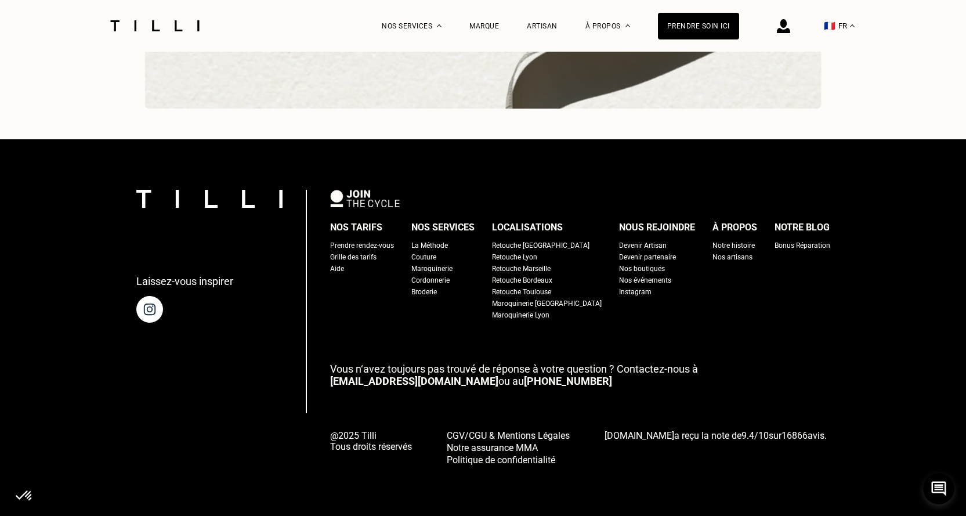
click at [376, 259] on div "Grille des tarifs" at bounding box center [353, 257] width 46 height 12
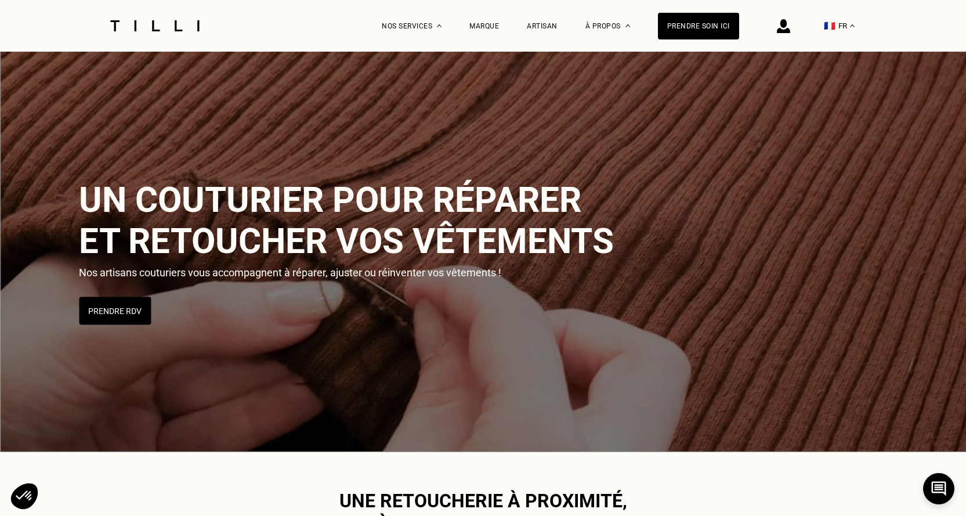
select select "FR"
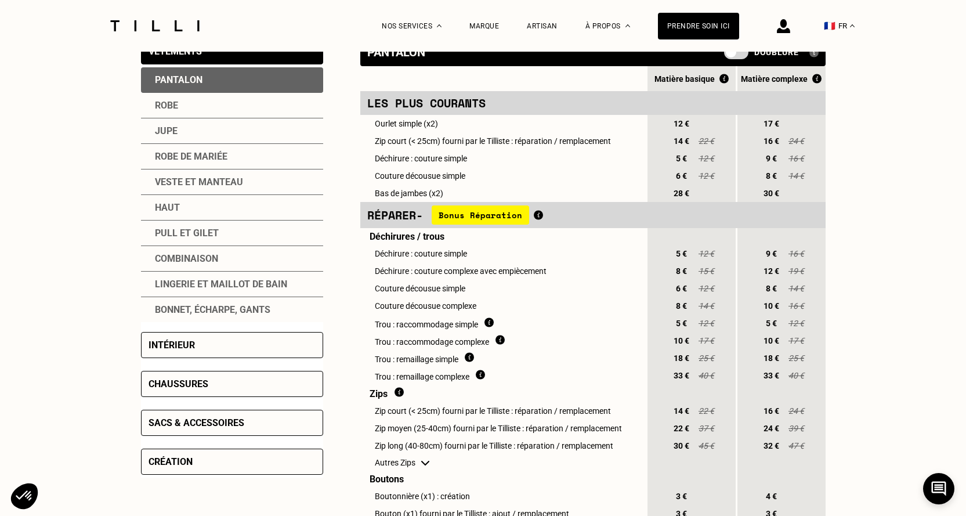
scroll to position [464, 0]
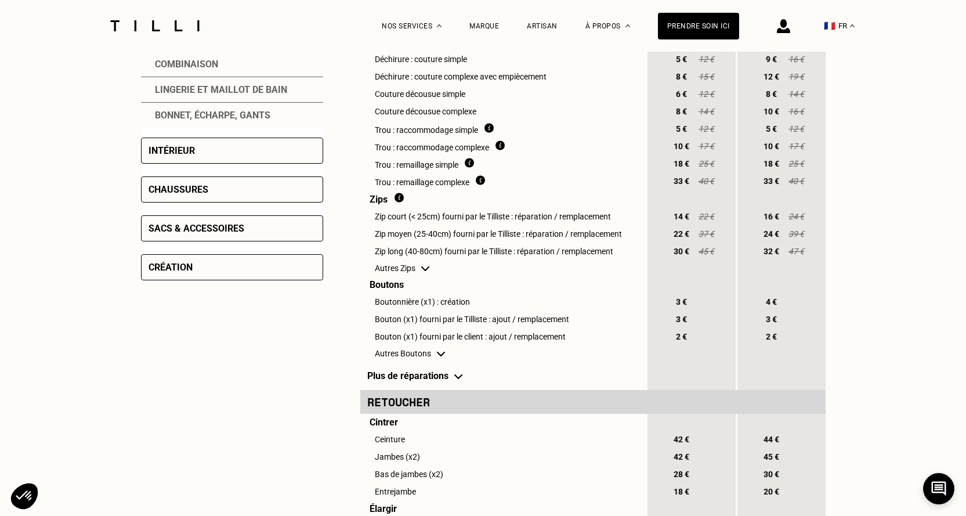
click at [201, 156] on div "Intérieur" at bounding box center [232, 150] width 182 height 26
